Goal: Transaction & Acquisition: Register for event/course

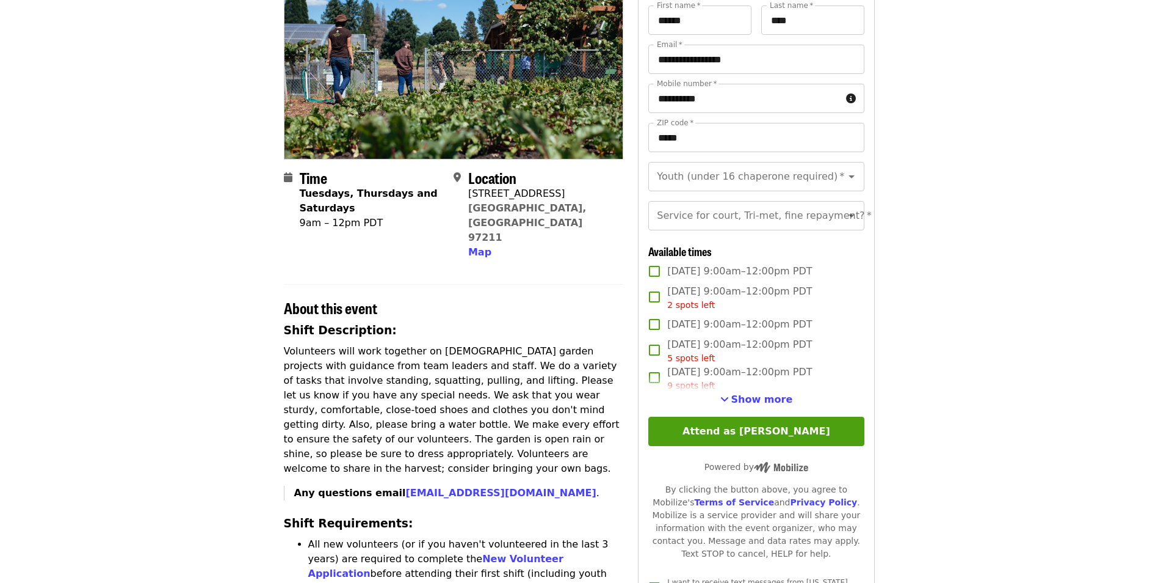
scroll to position [183, 0]
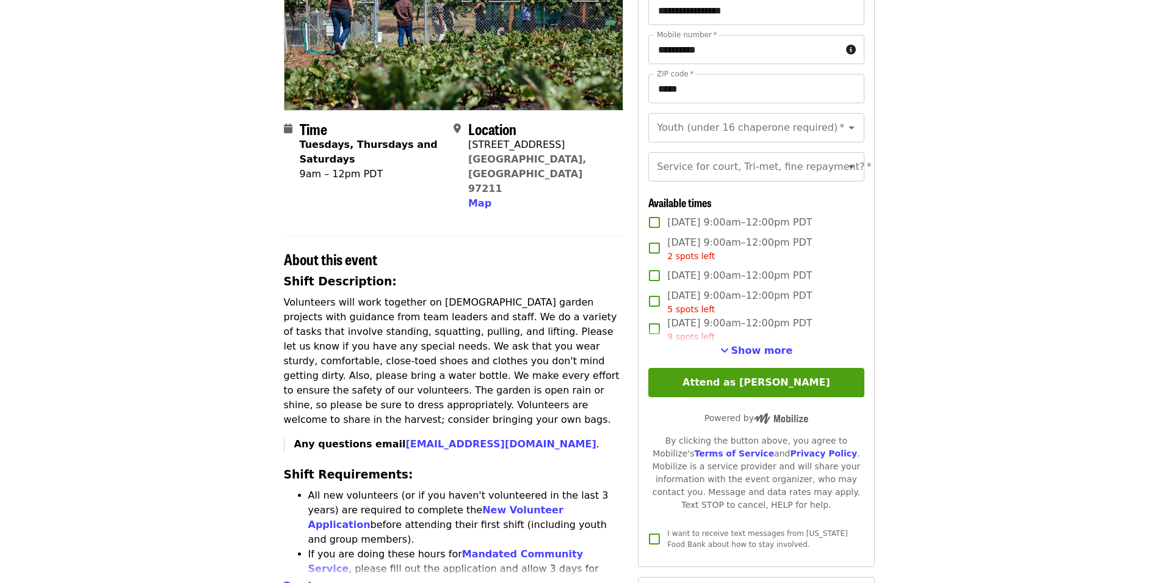
click at [779, 356] on span "Show more" at bounding box center [763, 350] width 62 height 12
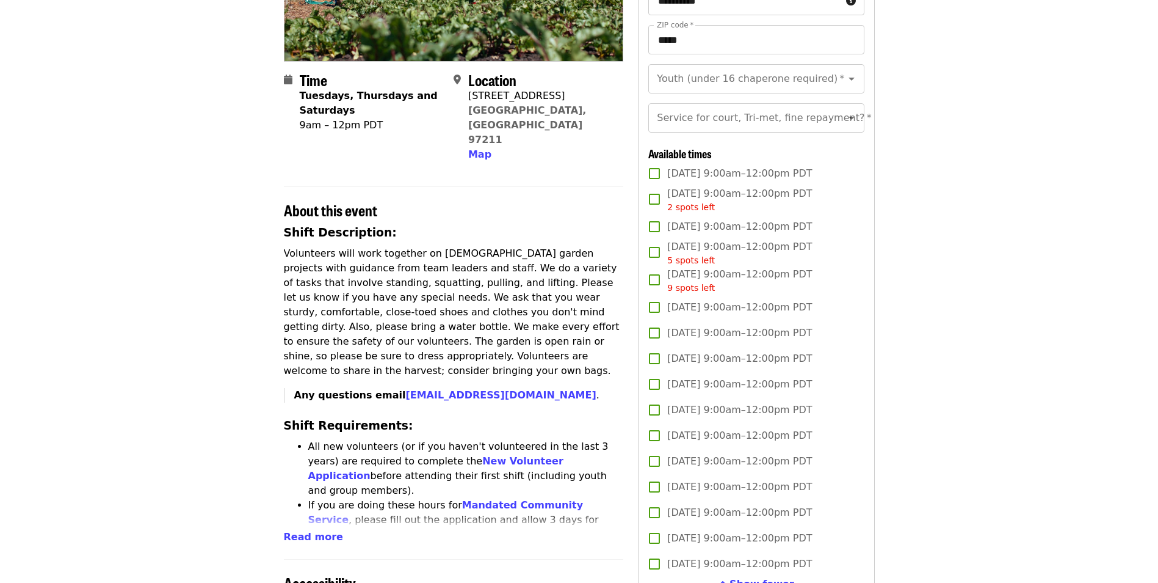
scroll to position [305, 0]
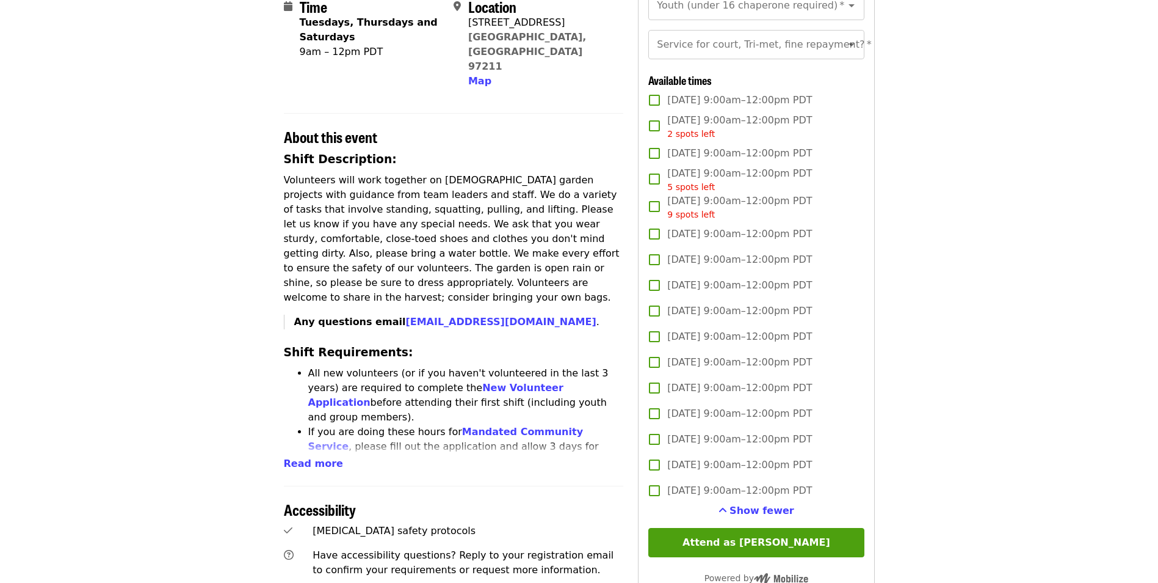
click at [758, 318] on span "Tue, Oct 14, 9:00am–12:00pm PDT" at bounding box center [739, 311] width 145 height 15
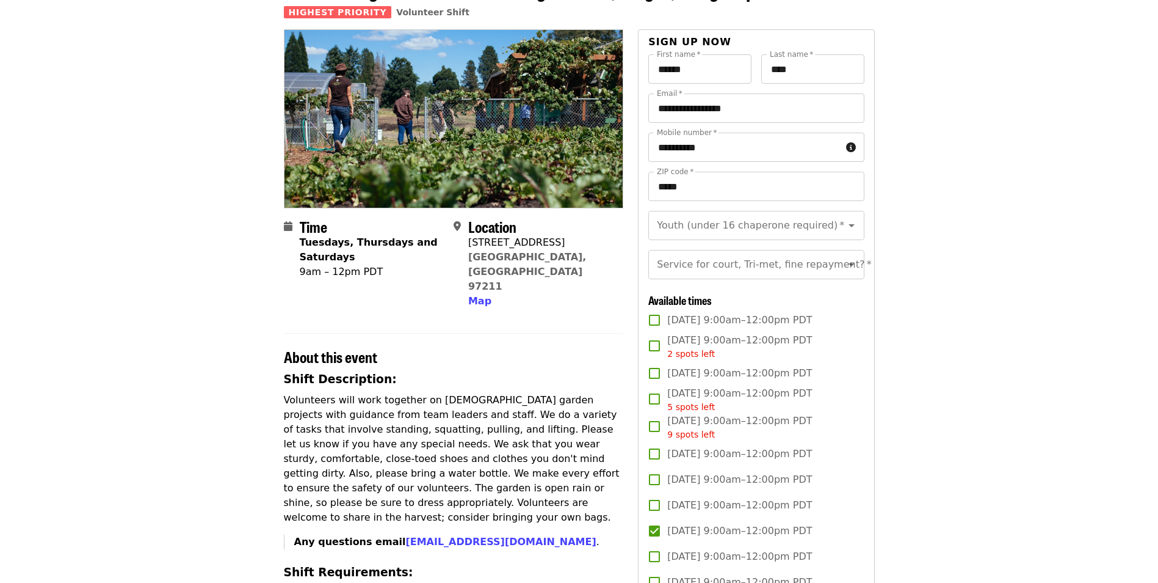
scroll to position [0, 0]
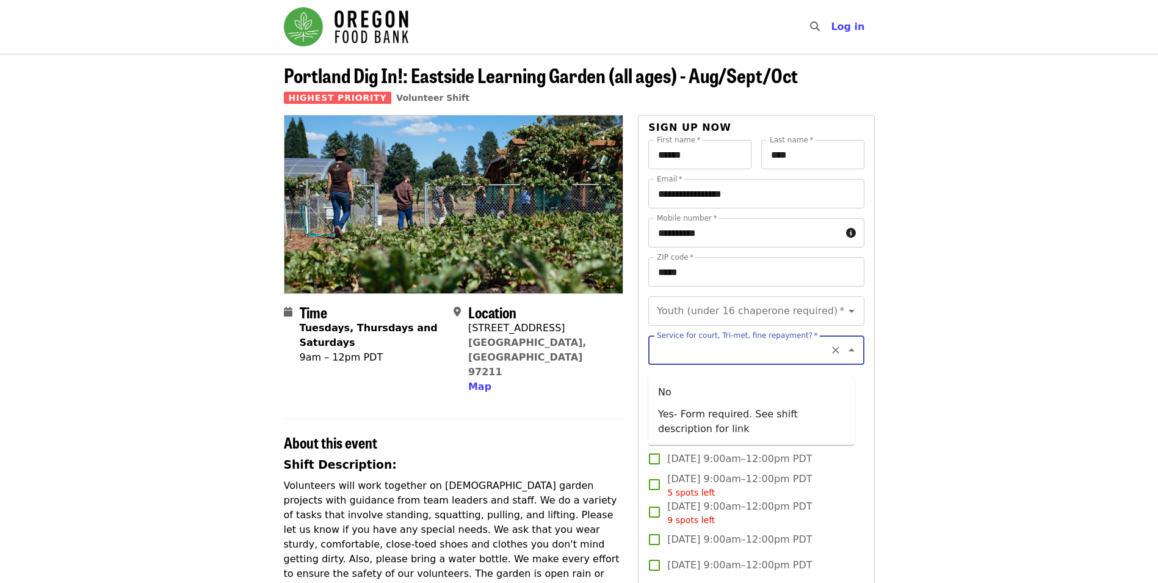
click at [765, 362] on input "Service for court, Tri-met, fine repayment?   *" at bounding box center [741, 349] width 166 height 23
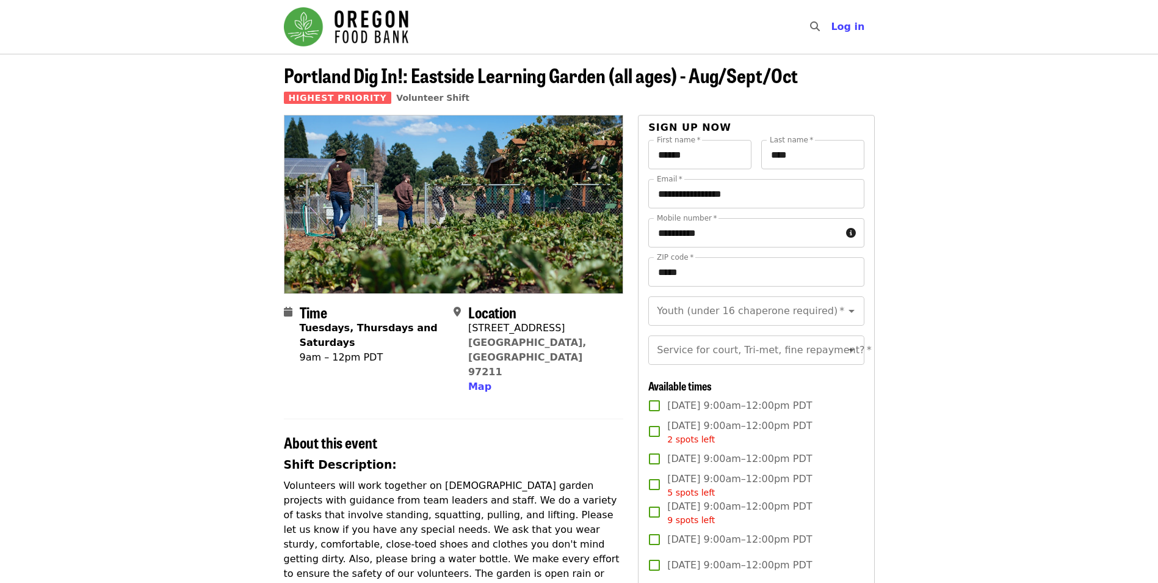
click at [804, 309] on input "Youth (under 16 chaperone required)   *" at bounding box center [741, 310] width 166 height 23
click at [751, 311] on div "Youth (under 16 chaperone required)   * Youth (under 16 chaperone required) *" at bounding box center [757, 310] width 216 height 29
click at [713, 340] on li "16 and older" at bounding box center [752, 344] width 206 height 22
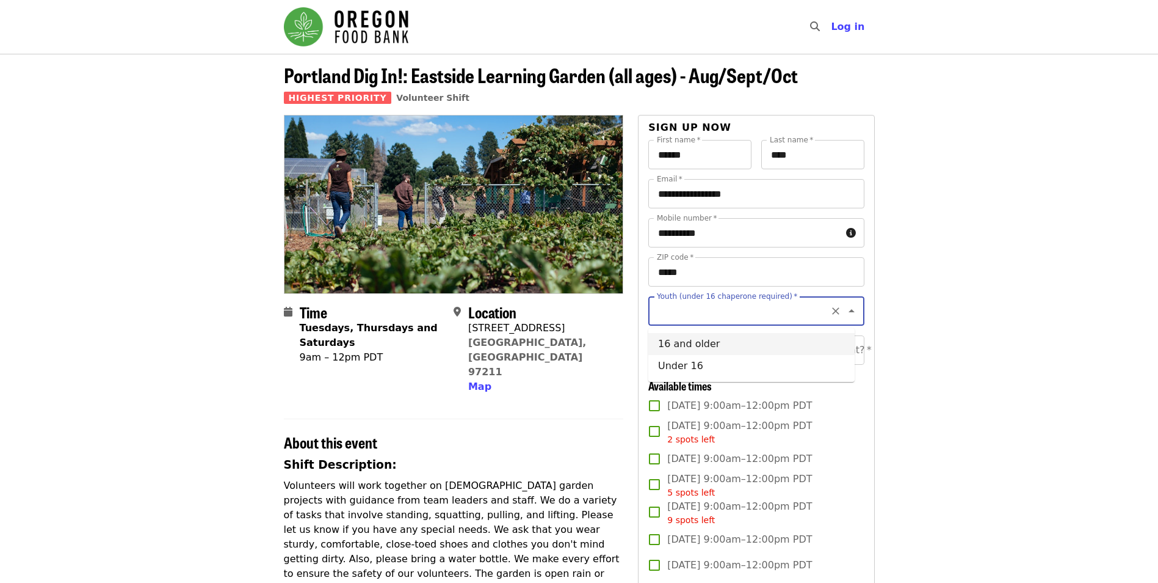
type input "**********"
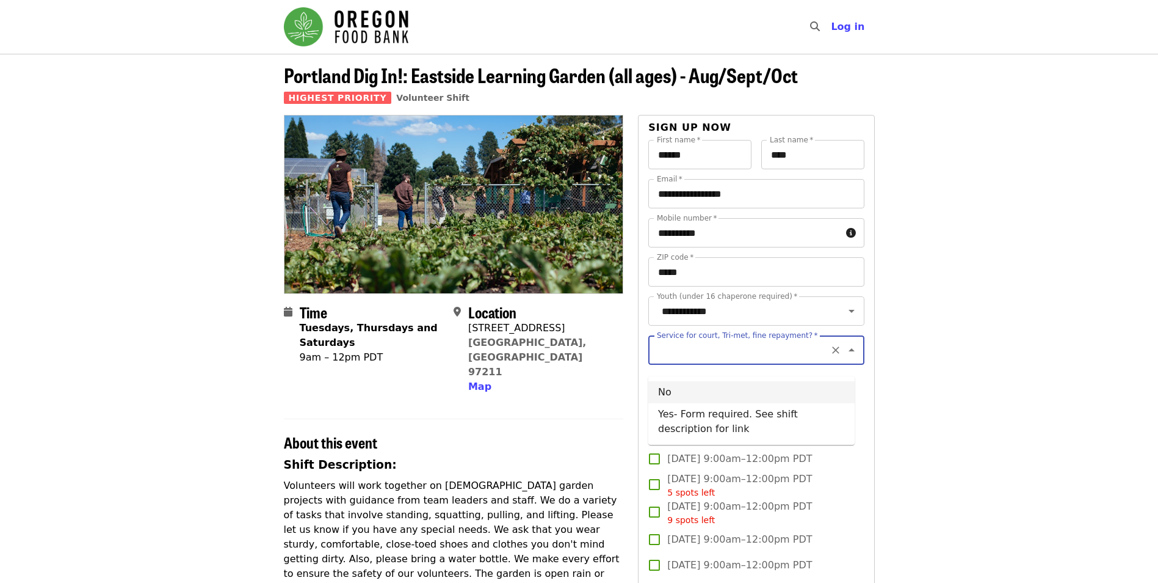
click at [796, 360] on input "Service for court, Tri-met, fine repayment?   *" at bounding box center [741, 349] width 166 height 23
click at [762, 386] on li "No" at bounding box center [752, 392] width 206 height 22
type input "**"
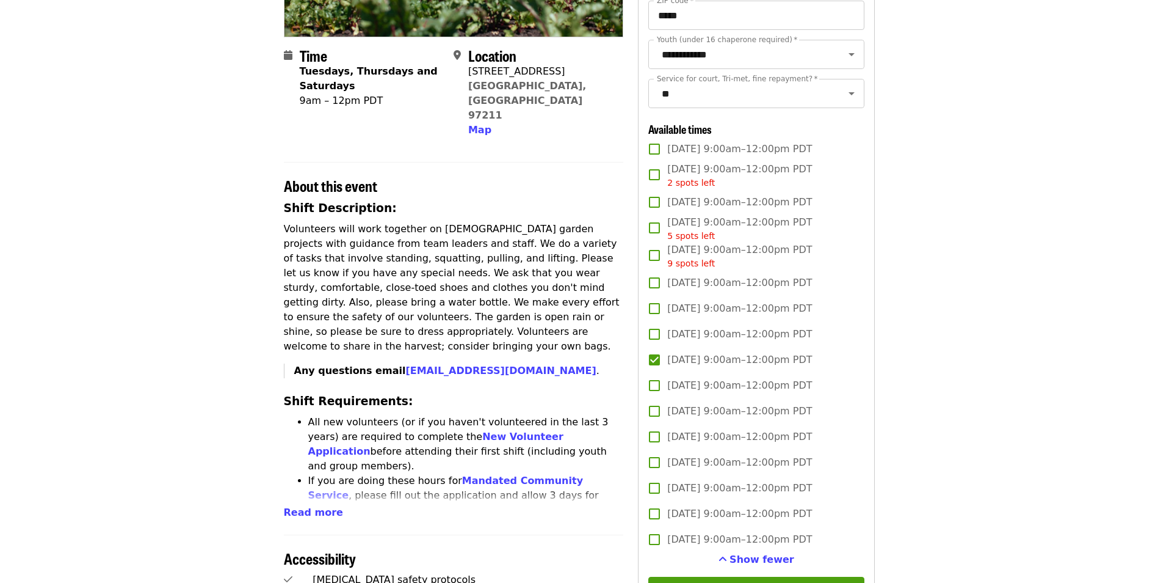
scroll to position [244, 0]
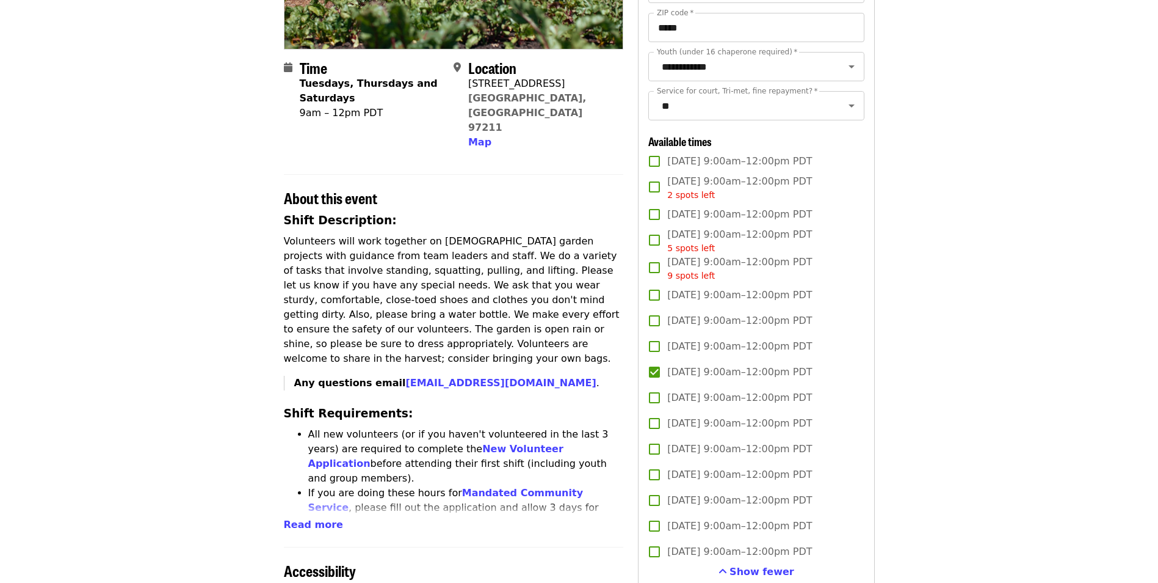
drag, startPoint x: 321, startPoint y: 496, endPoint x: 327, endPoint y: 487, distance: 11.5
click at [321, 518] on span "Read more" at bounding box center [313, 524] width 59 height 12
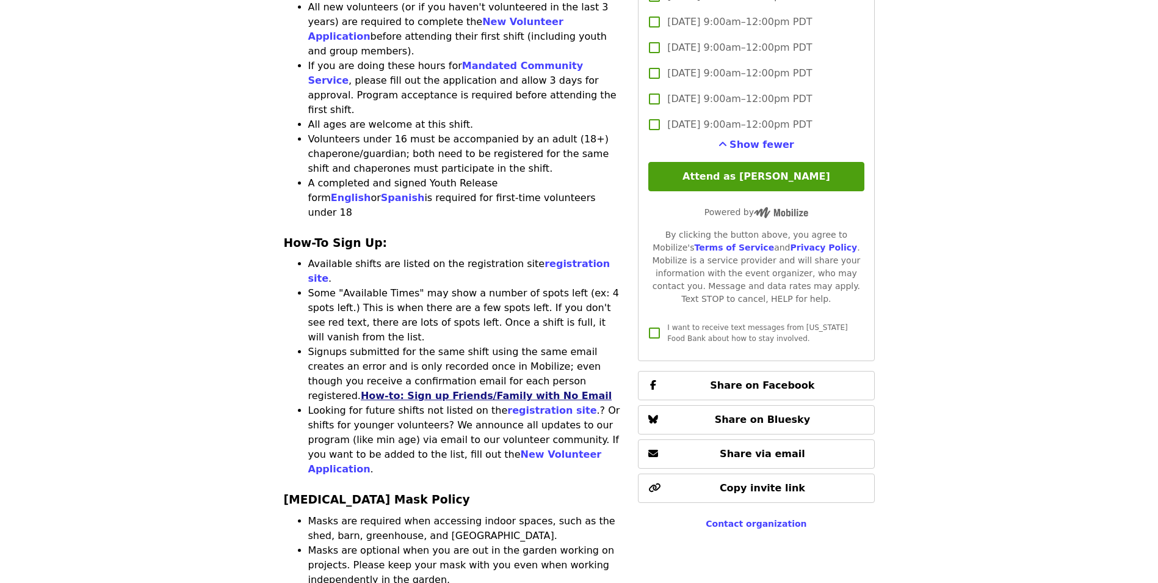
scroll to position [672, 0]
click at [416, 389] on link "How-to: Sign up Friends/Family with No Email" at bounding box center [486, 395] width 251 height 12
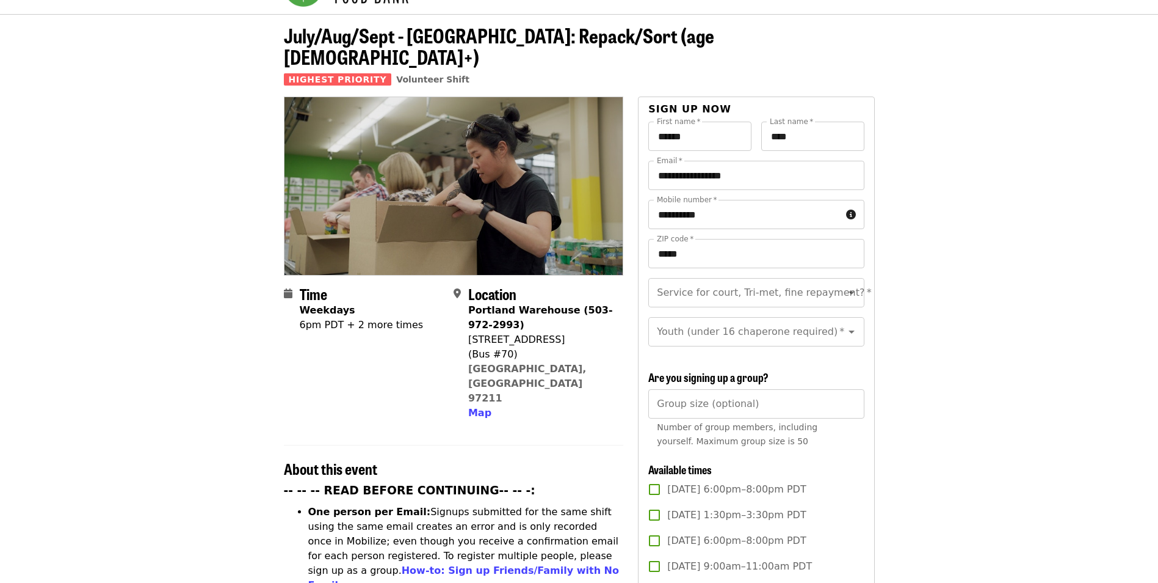
scroll to position [61, 0]
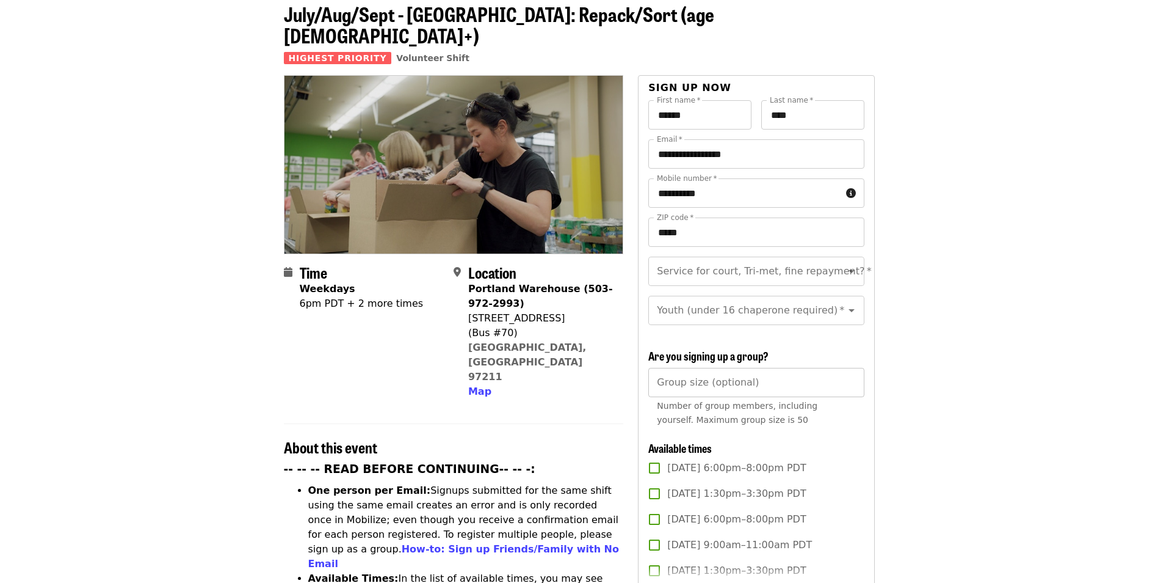
click at [738, 378] on input "Group size (optional)" at bounding box center [757, 382] width 216 height 29
click at [754, 378] on input "Group size (optional)" at bounding box center [757, 382] width 216 height 29
click at [832, 265] on icon "Clear" at bounding box center [836, 271] width 12 height 12
type input "*"
click at [807, 260] on input "Service for court, Tri-met, fine repayment?   *" at bounding box center [741, 271] width 166 height 23
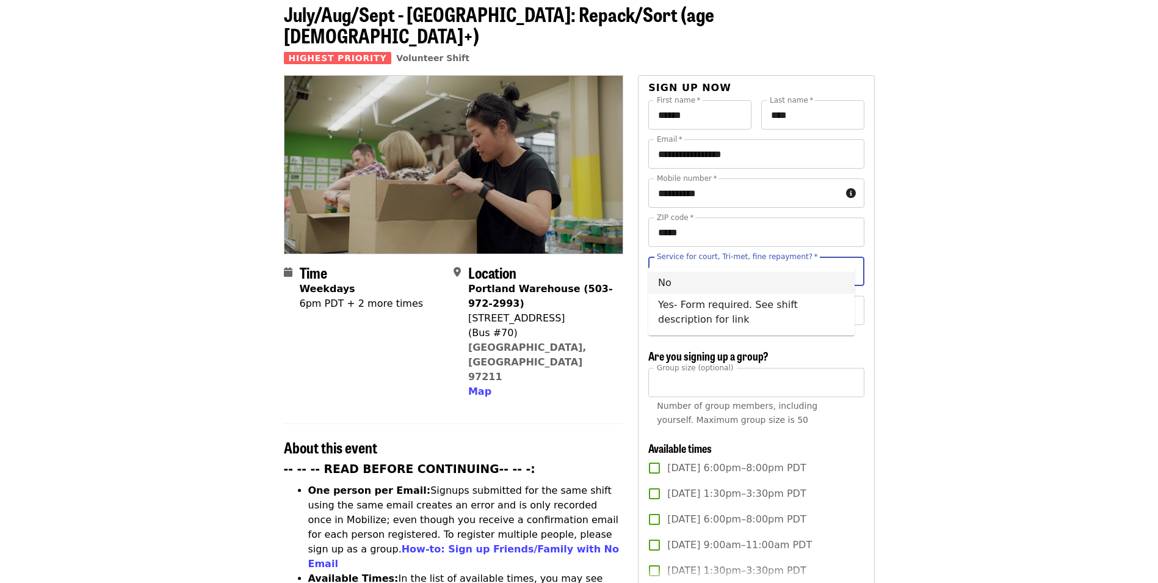
click at [721, 286] on li "No" at bounding box center [752, 283] width 206 height 22
type input "**"
click at [726, 298] on div "Youth (under 16 chaperone required)   * Youth (under 16 chaperone required) *" at bounding box center [757, 310] width 216 height 29
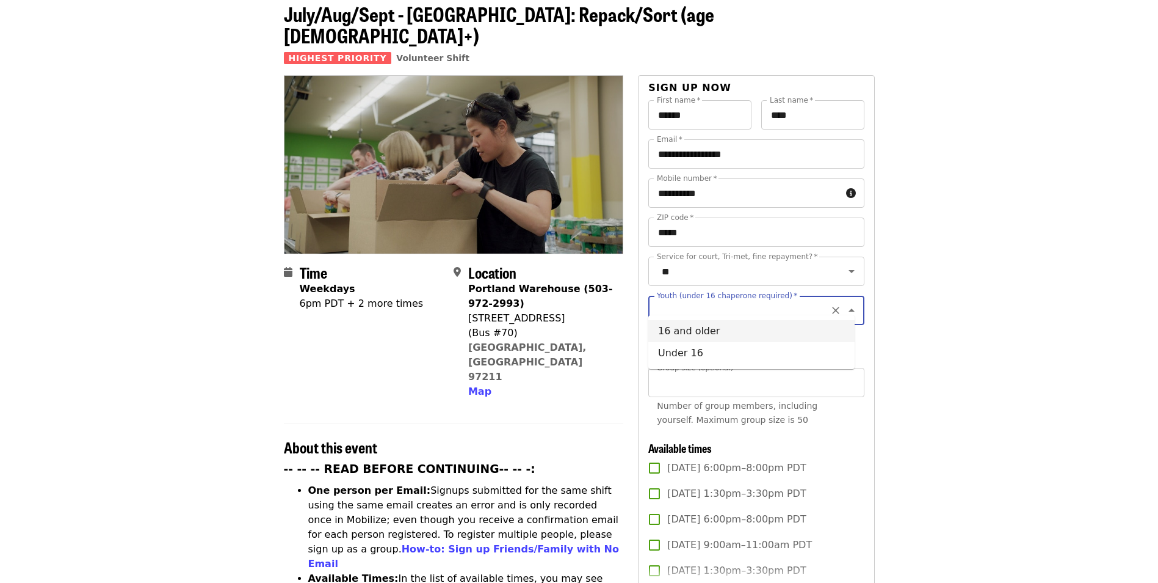
click at [705, 329] on li "16 and older" at bounding box center [752, 331] width 206 height 22
type input "**********"
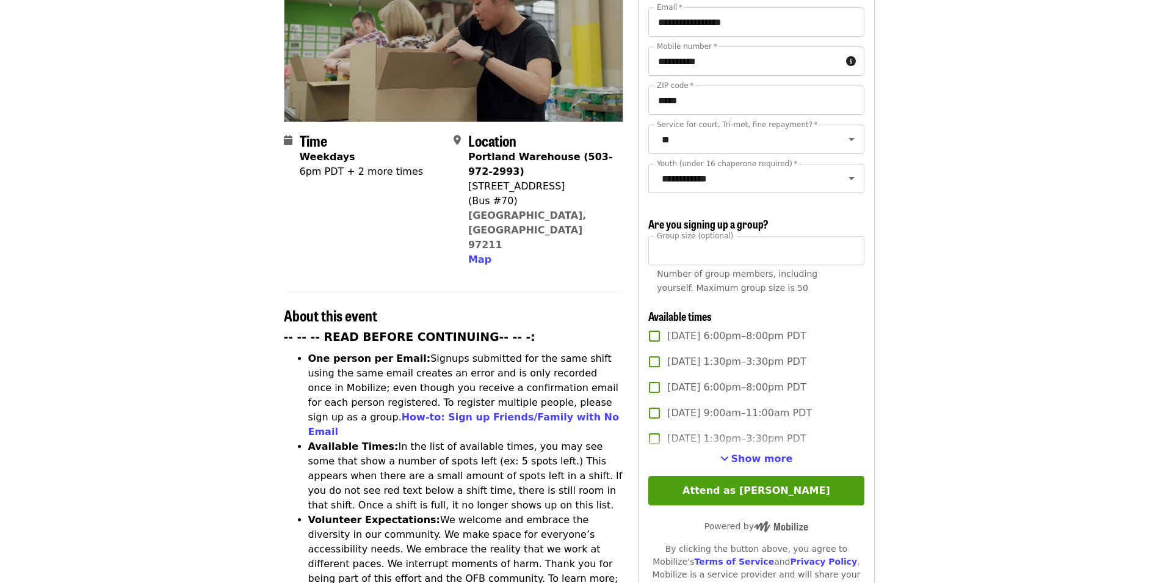
scroll to position [244, 0]
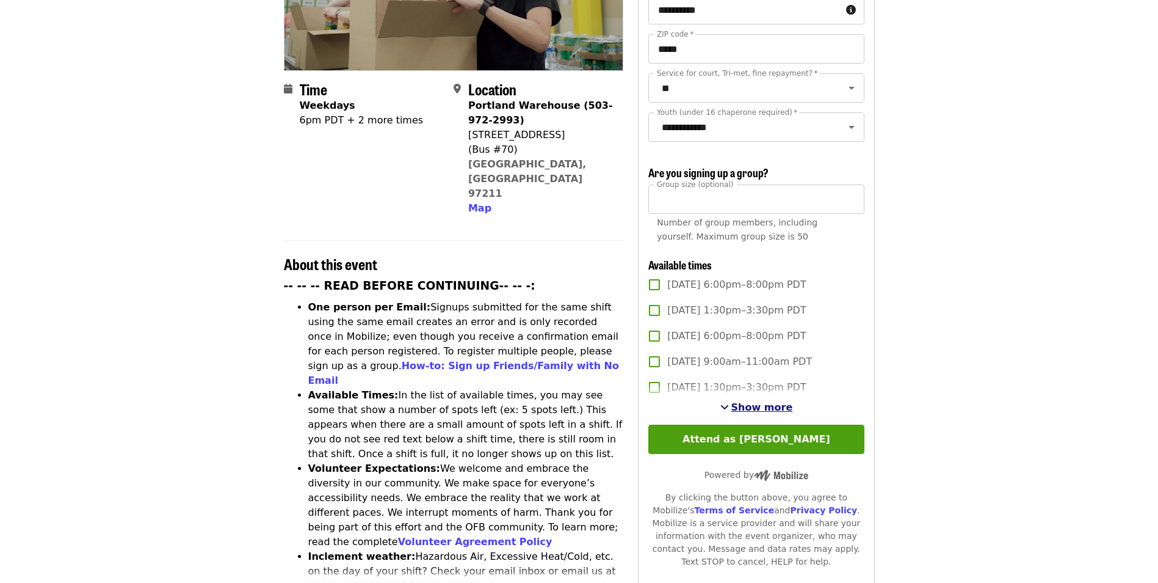
click at [726, 404] on div "Show more" at bounding box center [757, 407] width 216 height 15
click at [775, 401] on span "Show more" at bounding box center [763, 407] width 62 height 12
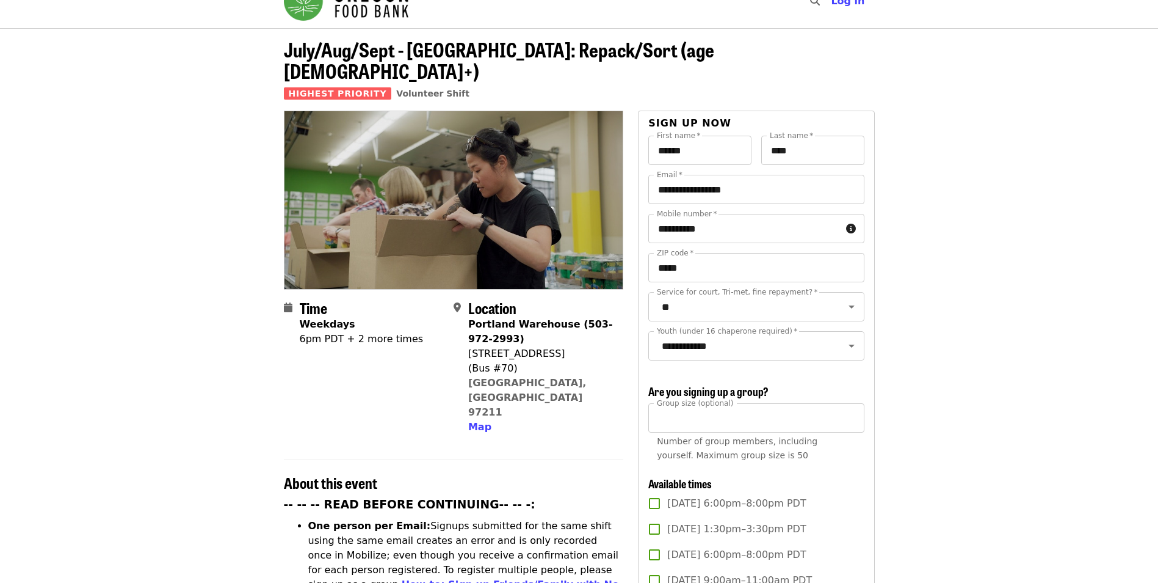
scroll to position [0, 0]
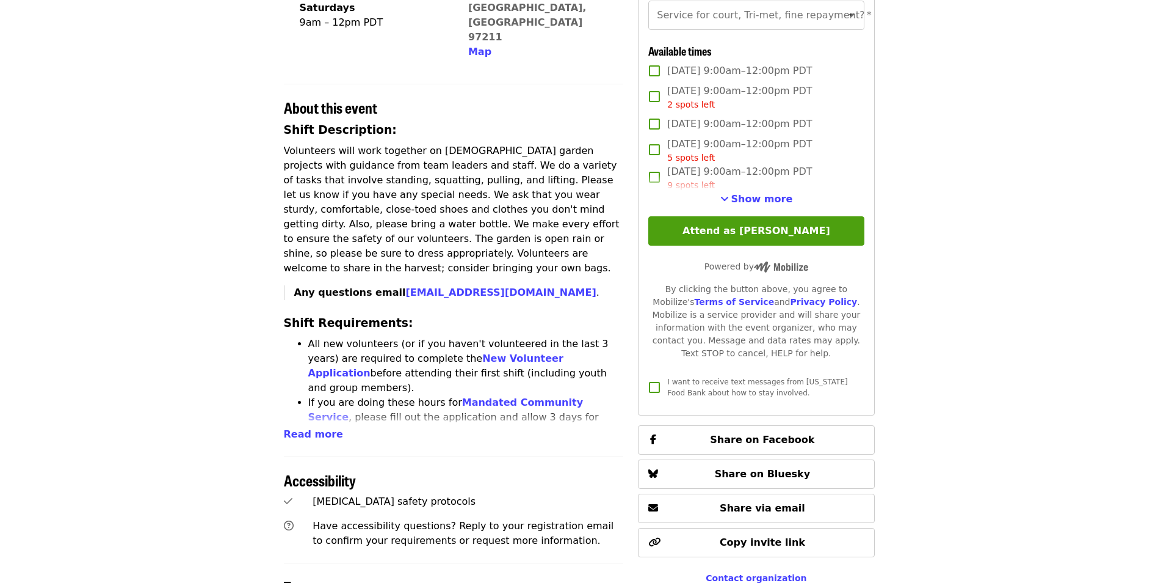
scroll to position [366, 0]
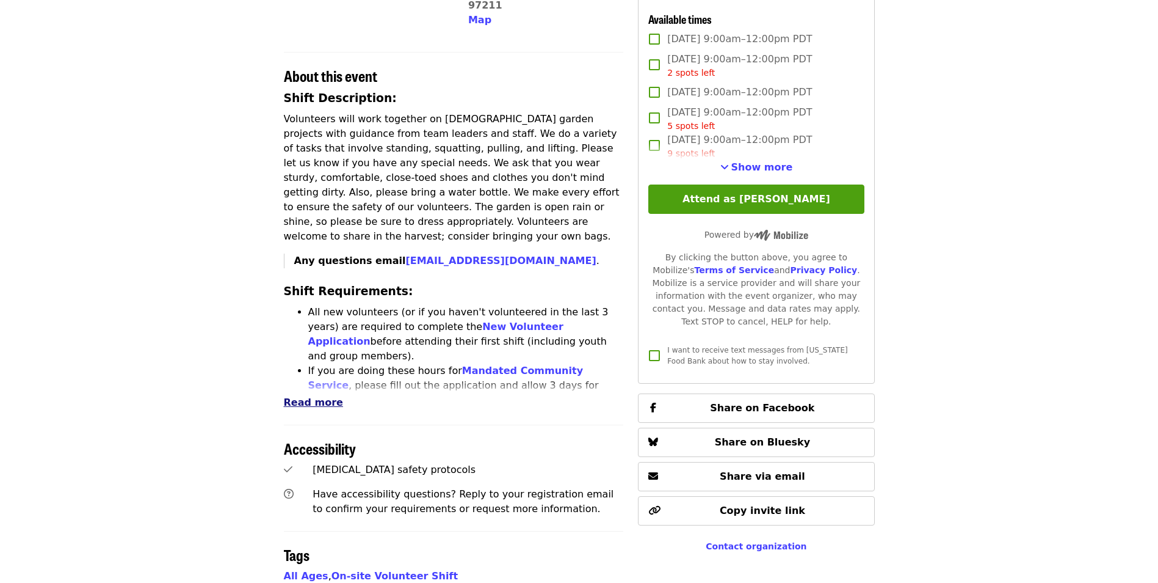
click at [301, 396] on span "Read more" at bounding box center [313, 402] width 59 height 12
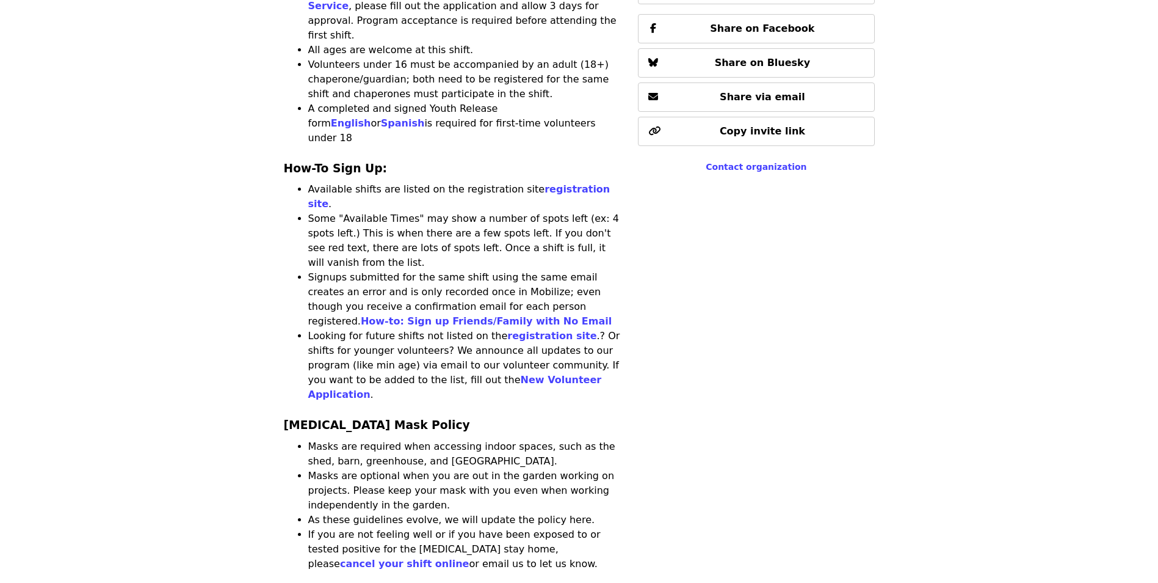
scroll to position [672, 0]
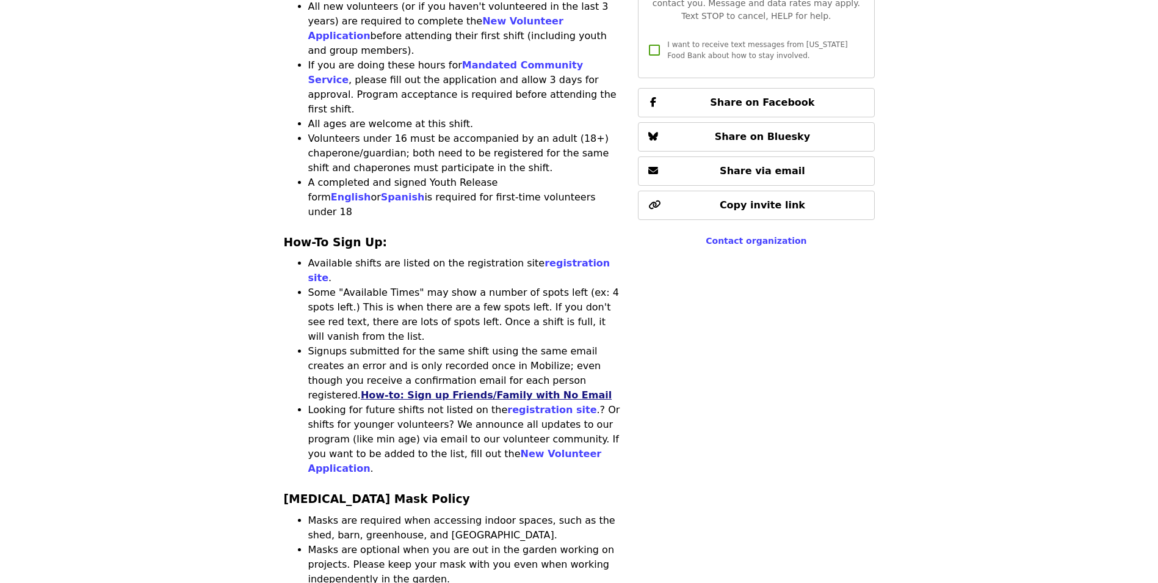
click at [415, 389] on link "How-to: Sign up Friends/Family with No Email" at bounding box center [486, 395] width 251 height 12
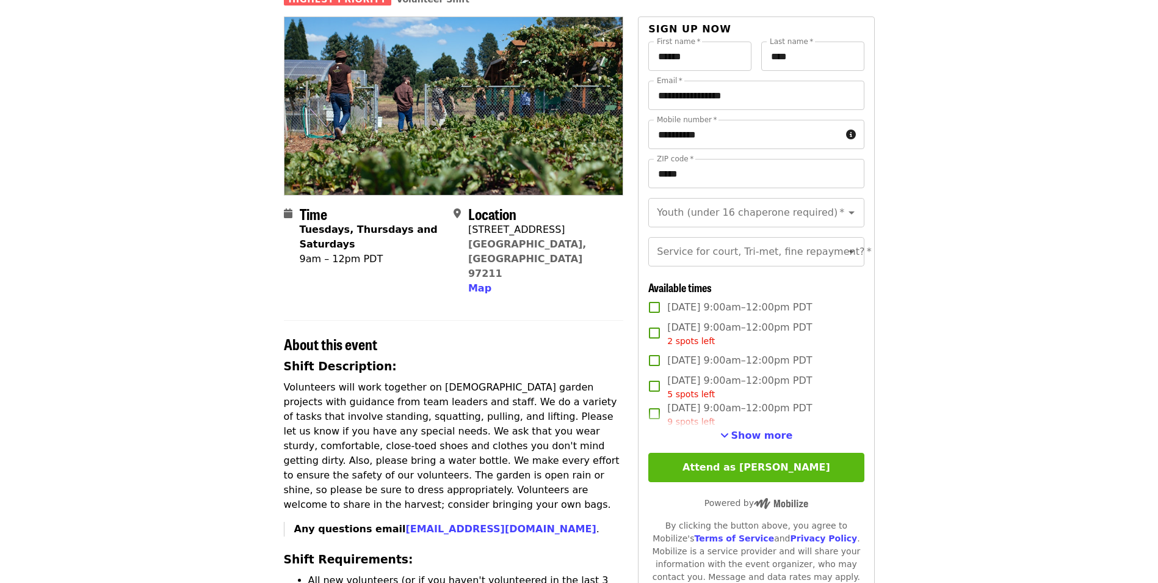
scroll to position [122, 0]
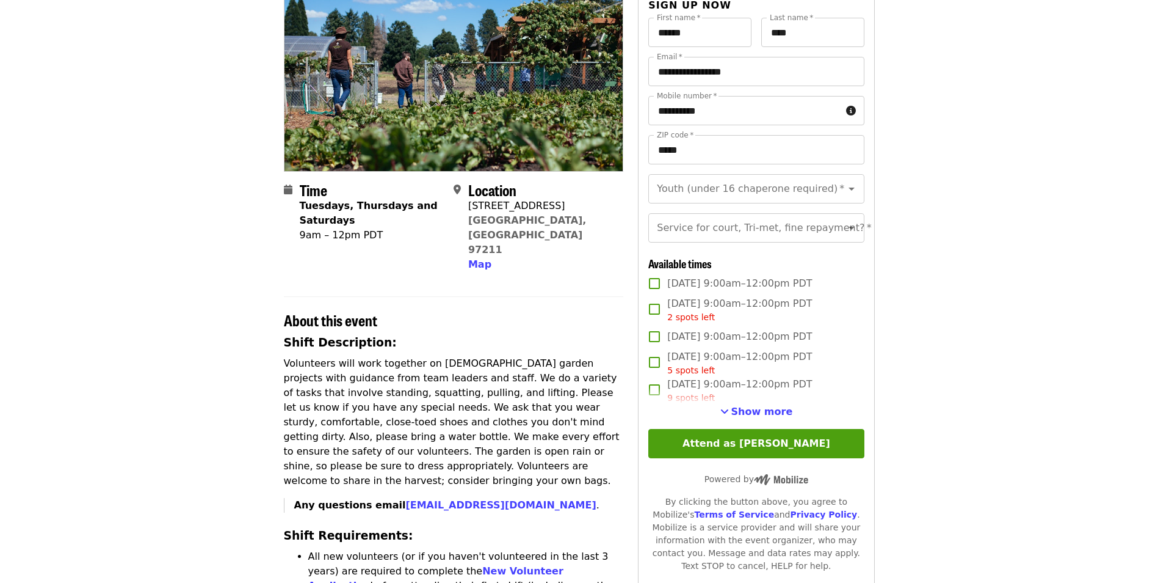
drag, startPoint x: 767, startPoint y: 429, endPoint x: 871, endPoint y: 412, distance: 105.8
click at [767, 417] on span "Show more" at bounding box center [763, 412] width 62 height 12
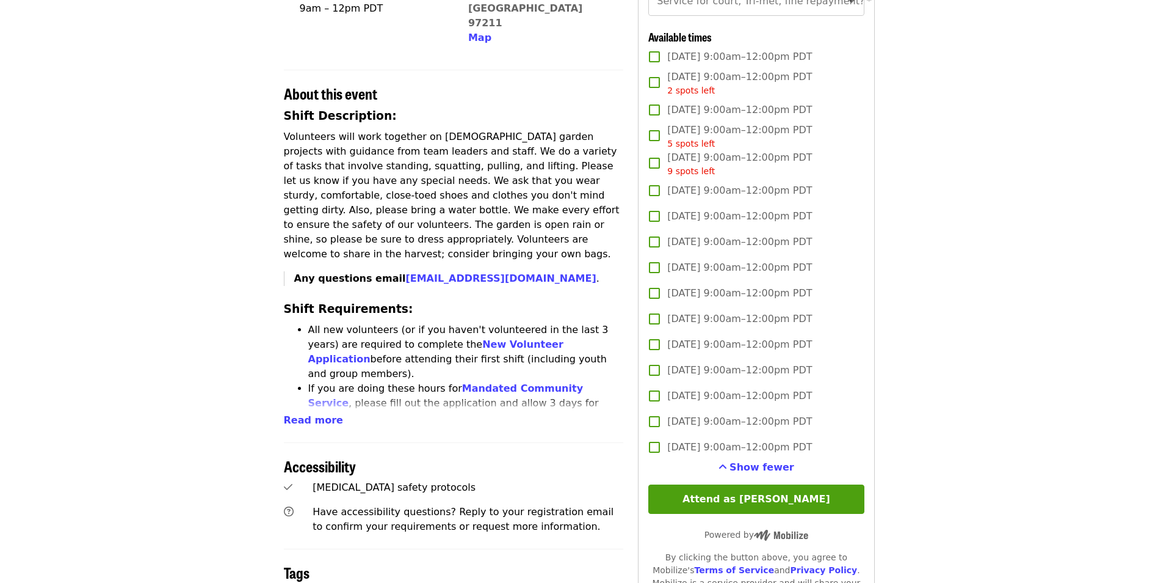
scroll to position [366, 0]
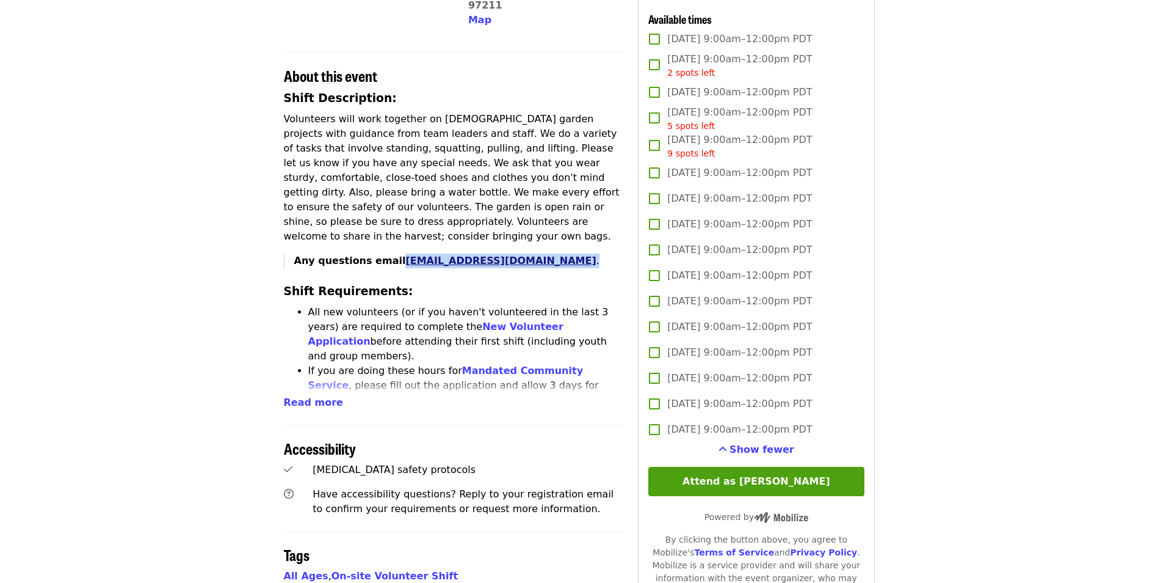
drag, startPoint x: 527, startPoint y: 214, endPoint x: 390, endPoint y: 216, distance: 137.4
click at [390, 253] on p "Any questions email xjuarez@oregonfoodbank.org ." at bounding box center [459, 260] width 330 height 15
copy p "xjuarez@oregonfoodbank.org ."
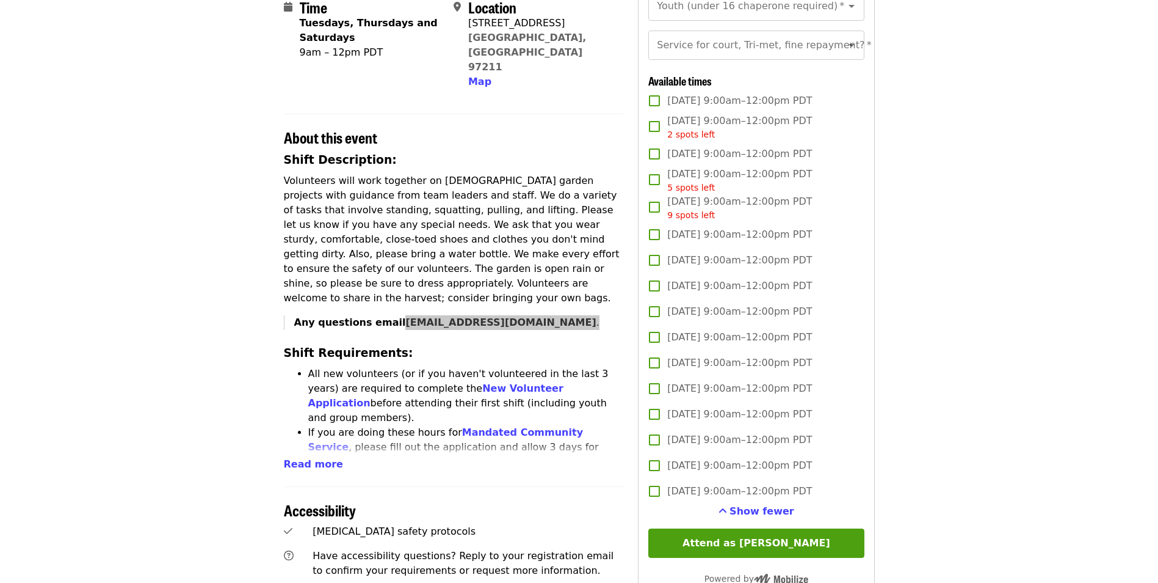
scroll to position [305, 0]
drag, startPoint x: 308, startPoint y: 434, endPoint x: 272, endPoint y: 413, distance: 41.6
click at [308, 457] on span "Read more" at bounding box center [313, 463] width 59 height 12
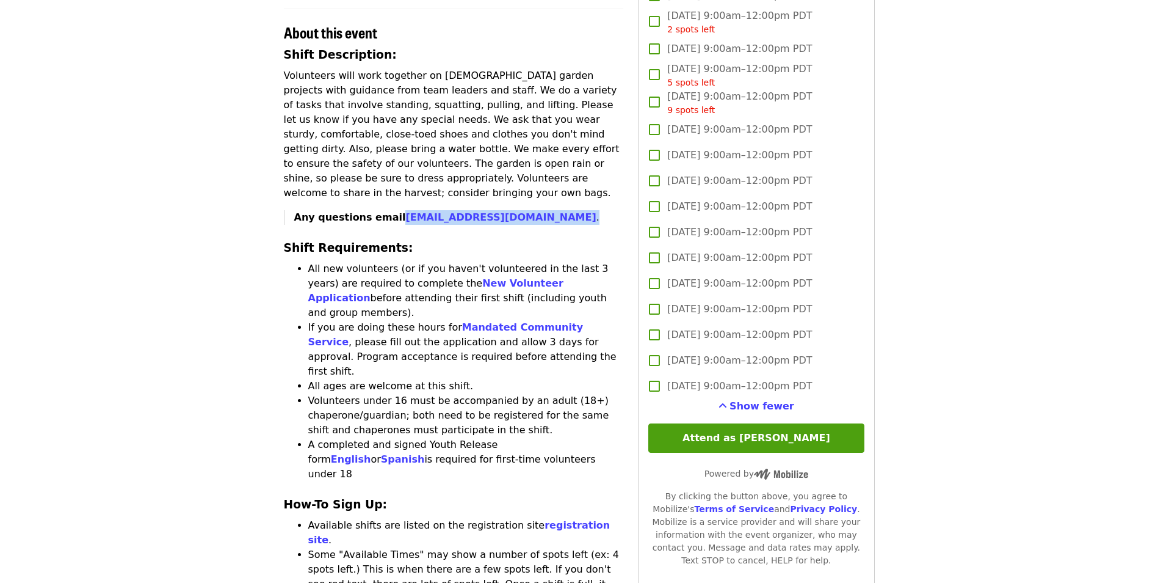
scroll to position [244, 0]
